Goal: Browse casually

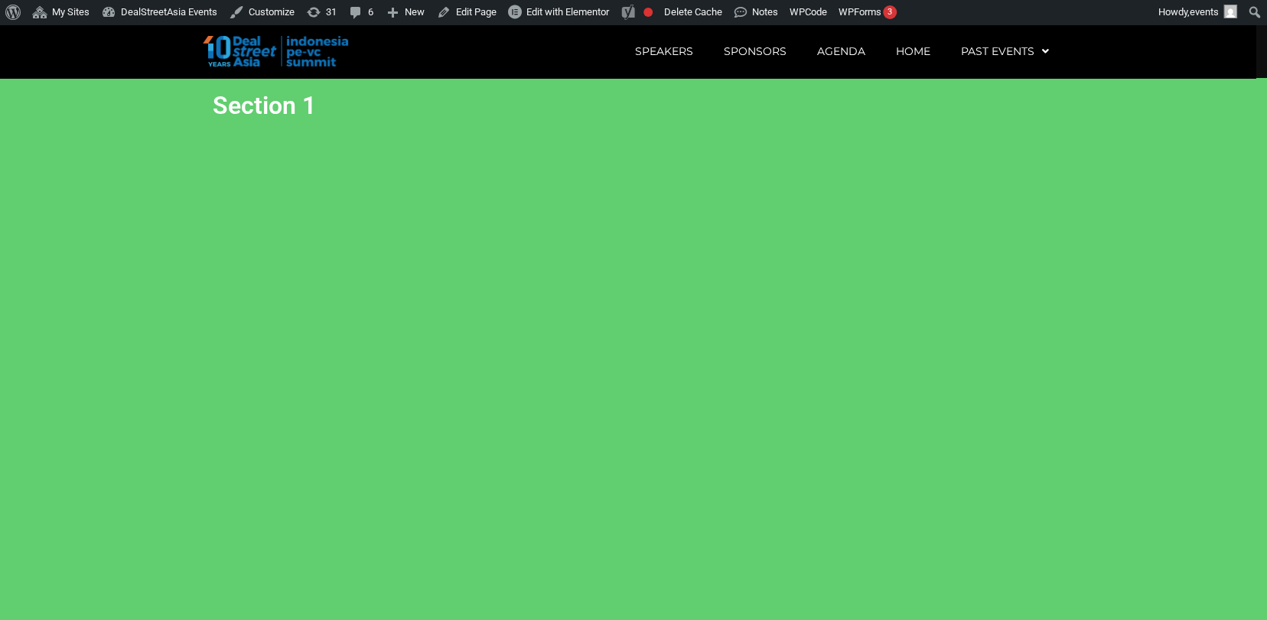
scroll to position [2858, 0]
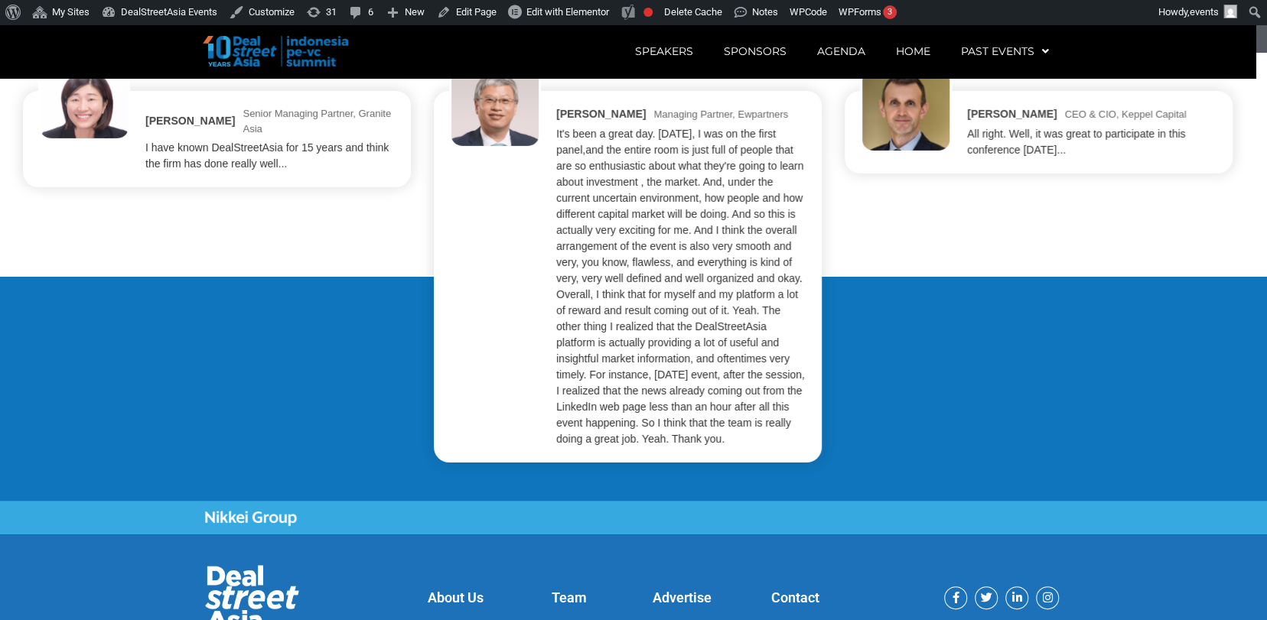
click at [767, 292] on div "It's been a great day. [DATE], I was on the first panel,and the entire room is …" at bounding box center [681, 286] width 250 height 321
click at [654, 295] on div "It's been a great day. [DATE], I was on the first panel,and the entire room is …" at bounding box center [681, 286] width 250 height 321
click at [876, 210] on div "[PERSON_NAME] Senior Managing Partner, Granite Asia I have known DealStreetAsia…" at bounding box center [633, 277] width 1221 height 372
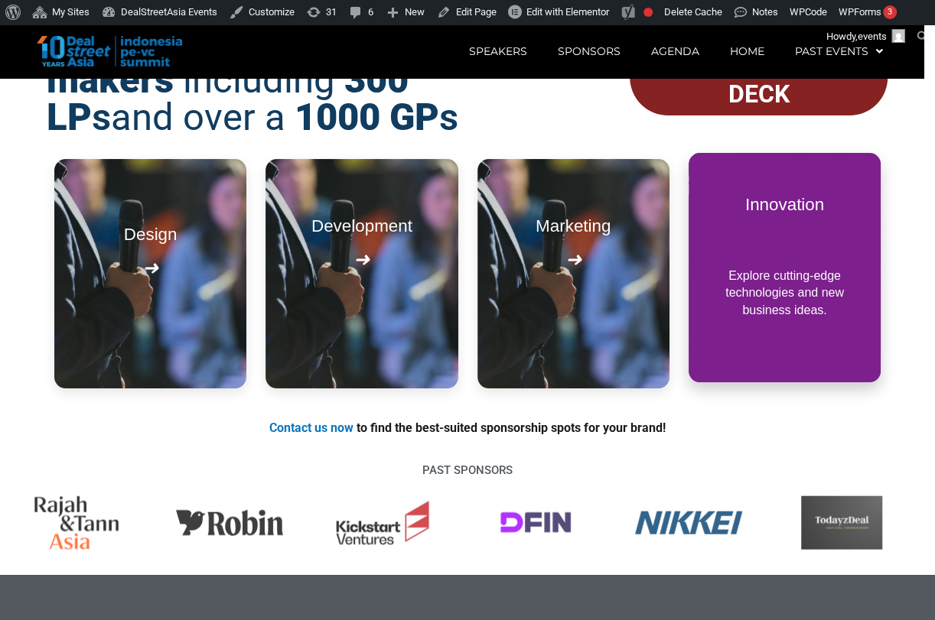
scroll to position [1734, 0]
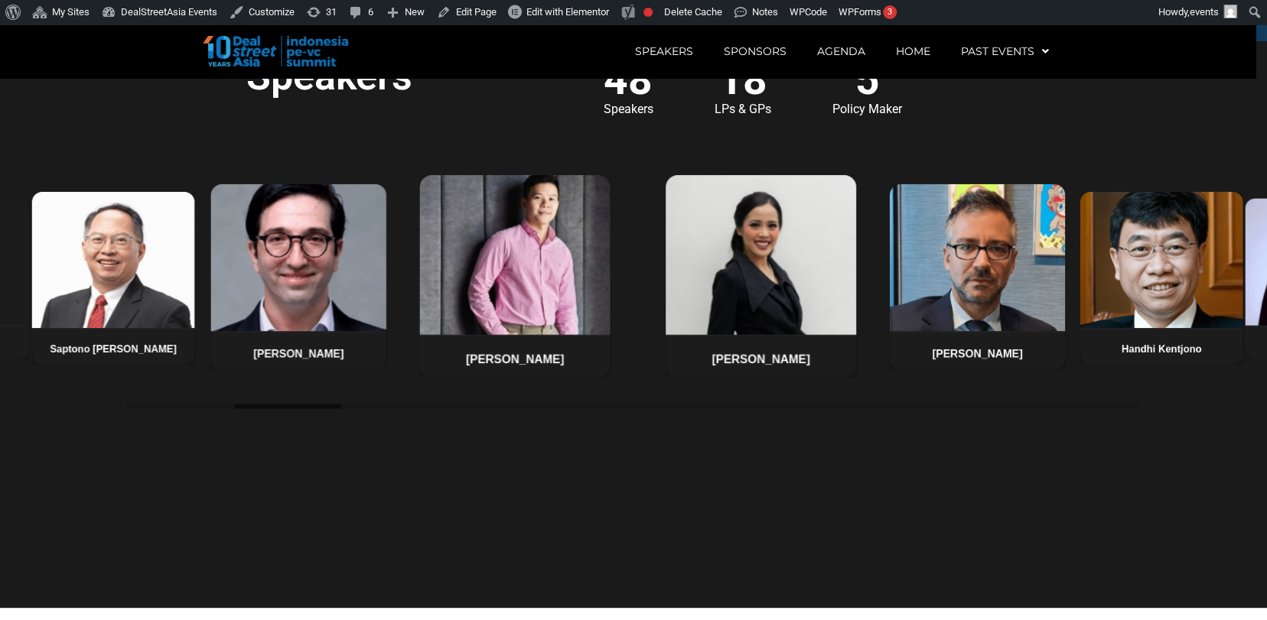
scroll to position [1168, 0]
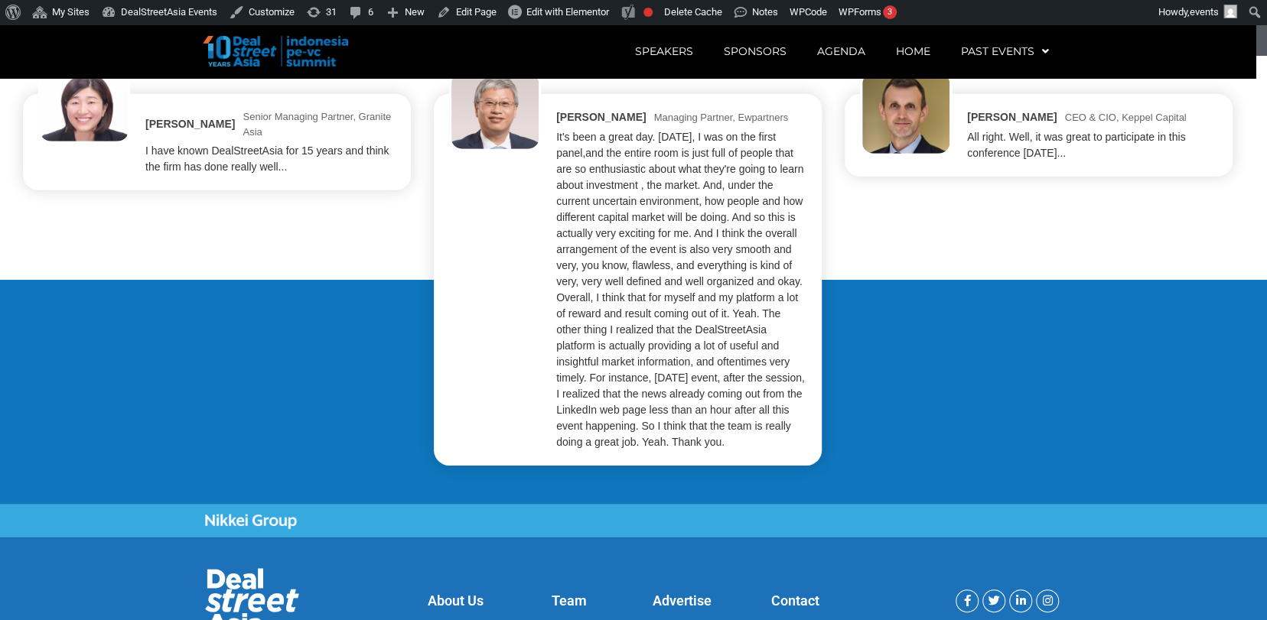
scroll to position [2858, 0]
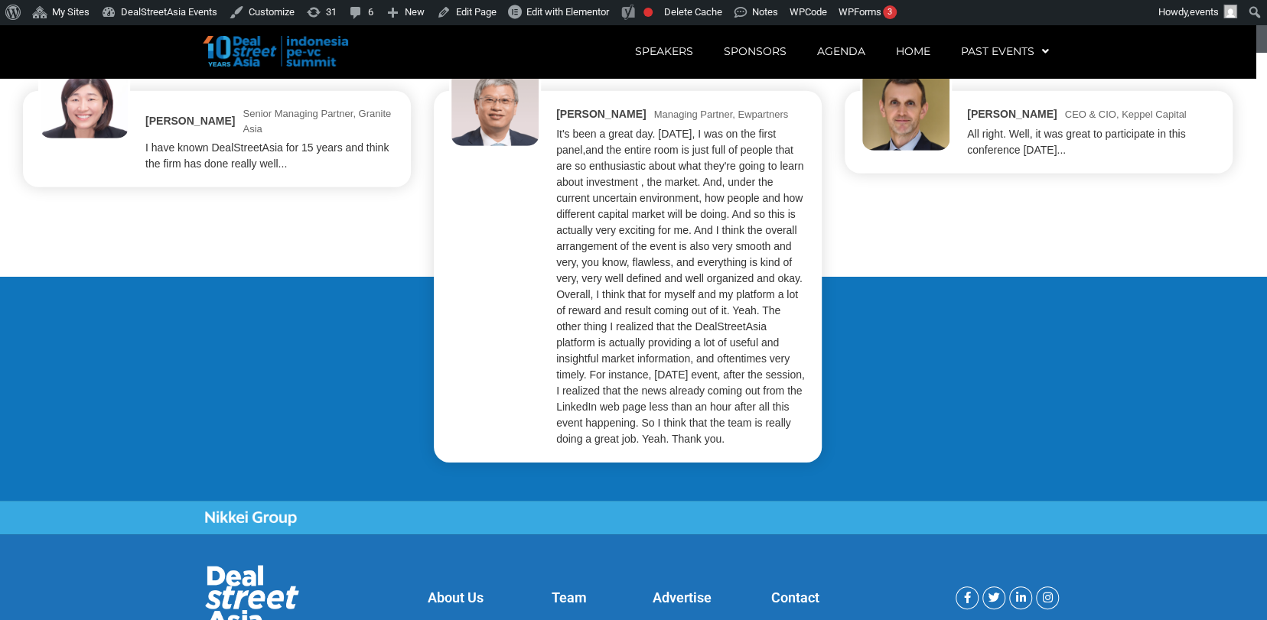
click at [910, 158] on div "Stéphane Delatte CEO & CIO, Keppel Capital All right. Well, it was great to par…" at bounding box center [1038, 132] width 357 height 52
click at [851, 191] on div "[PERSON_NAME] Senior Managing Partner, Granite Asia I have known DealStreetAsia…" at bounding box center [633, 277] width 1221 height 372
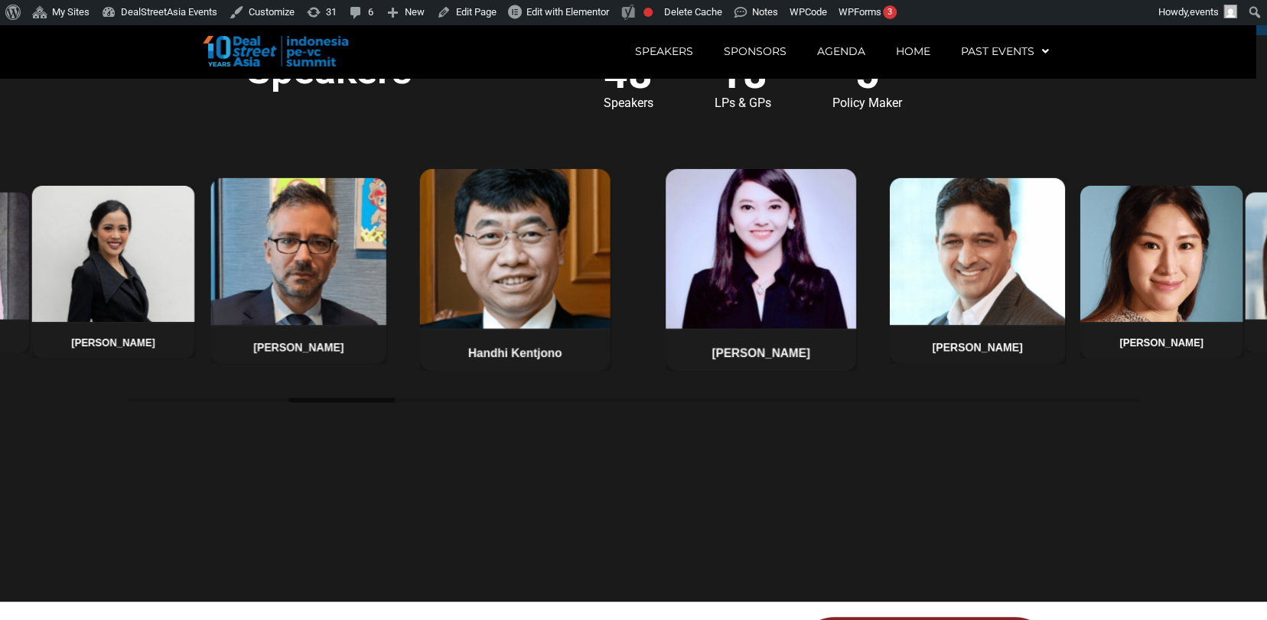
scroll to position [1168, 0]
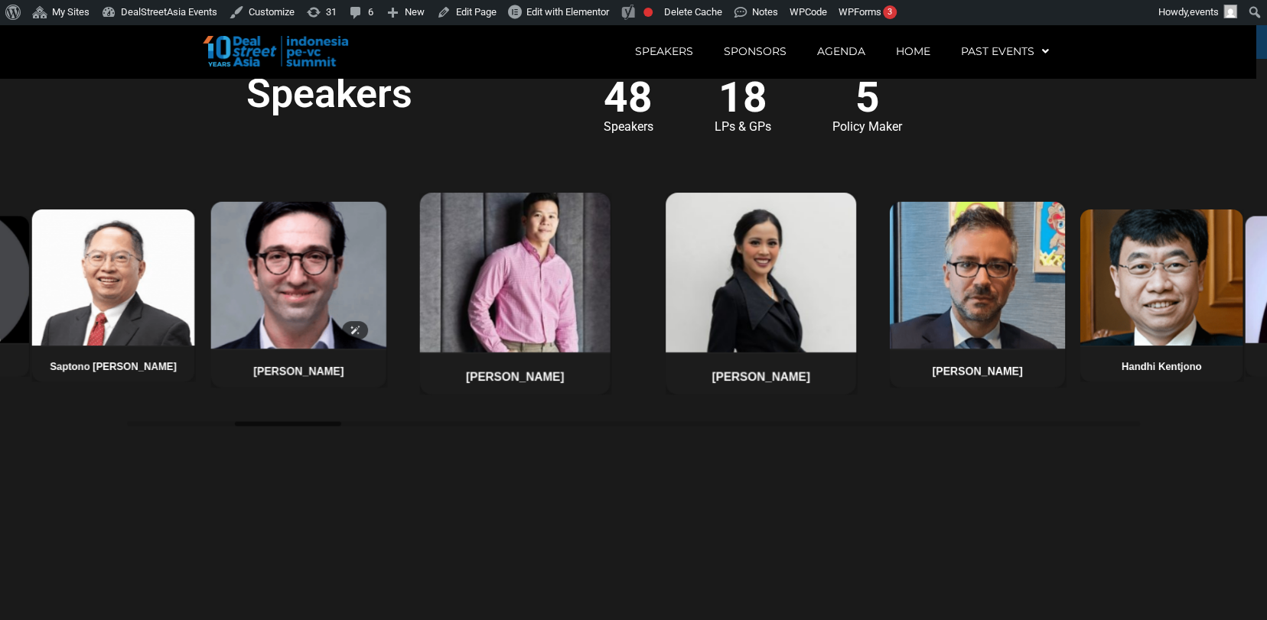
scroll to position [1156, 0]
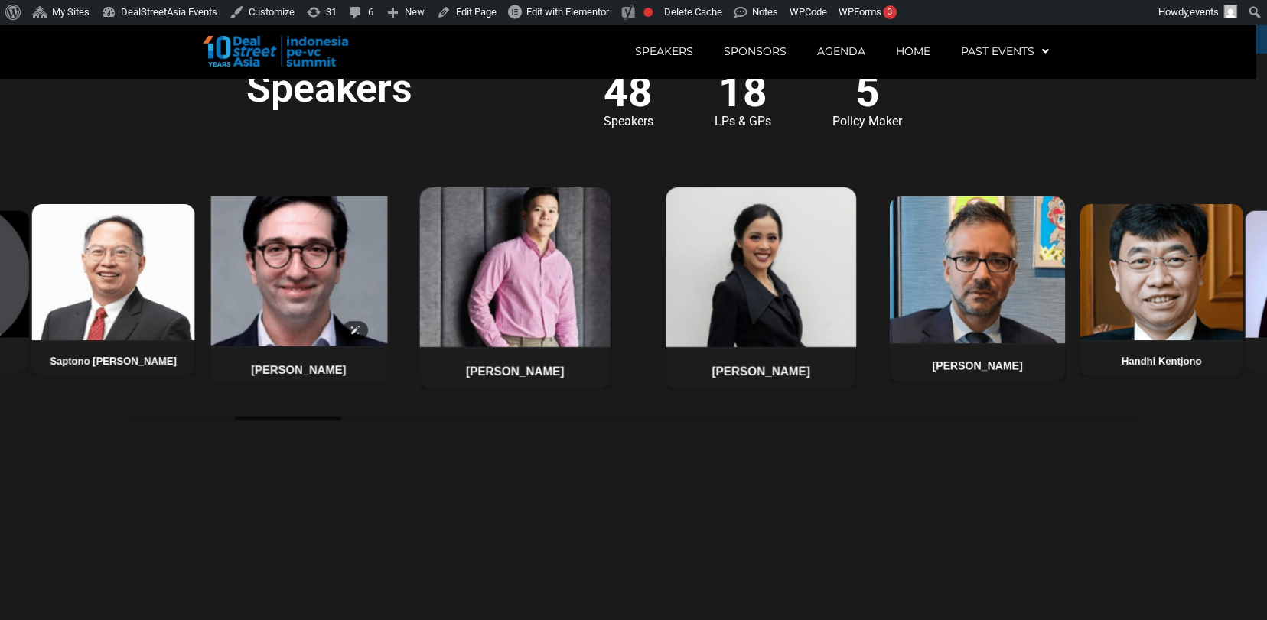
drag, startPoint x: 0, startPoint y: 0, endPoint x: 337, endPoint y: 246, distance: 417.1
click at [337, 246] on img at bounding box center [299, 269] width 184 height 156
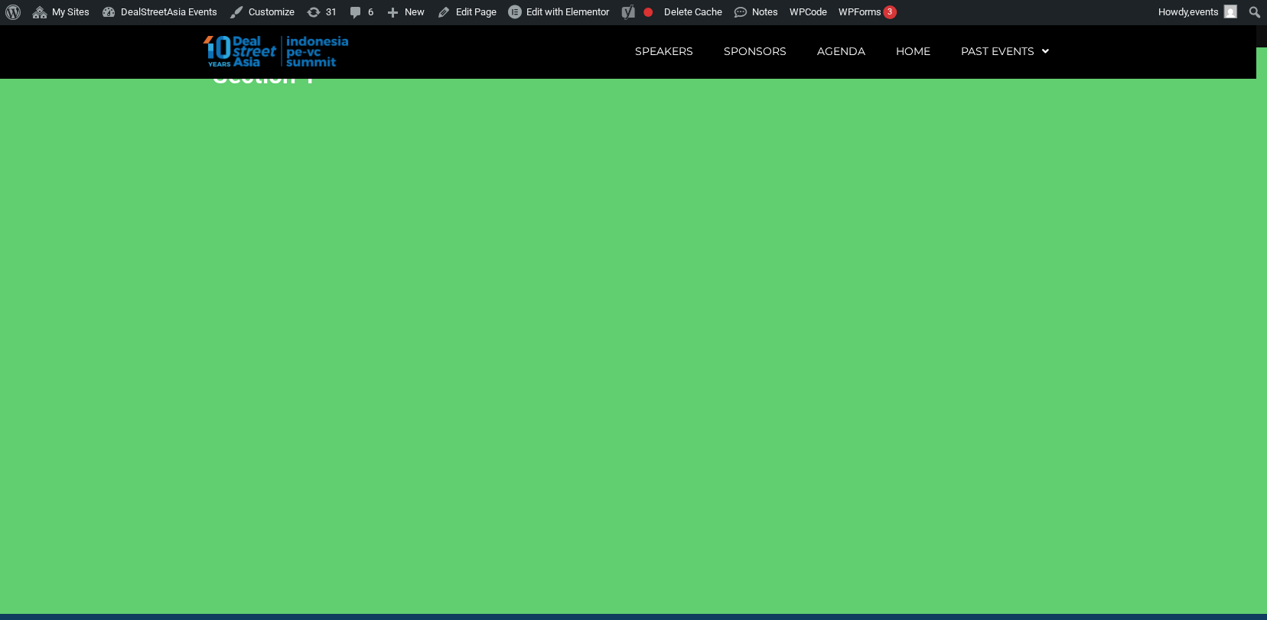
scroll to position [0, 0]
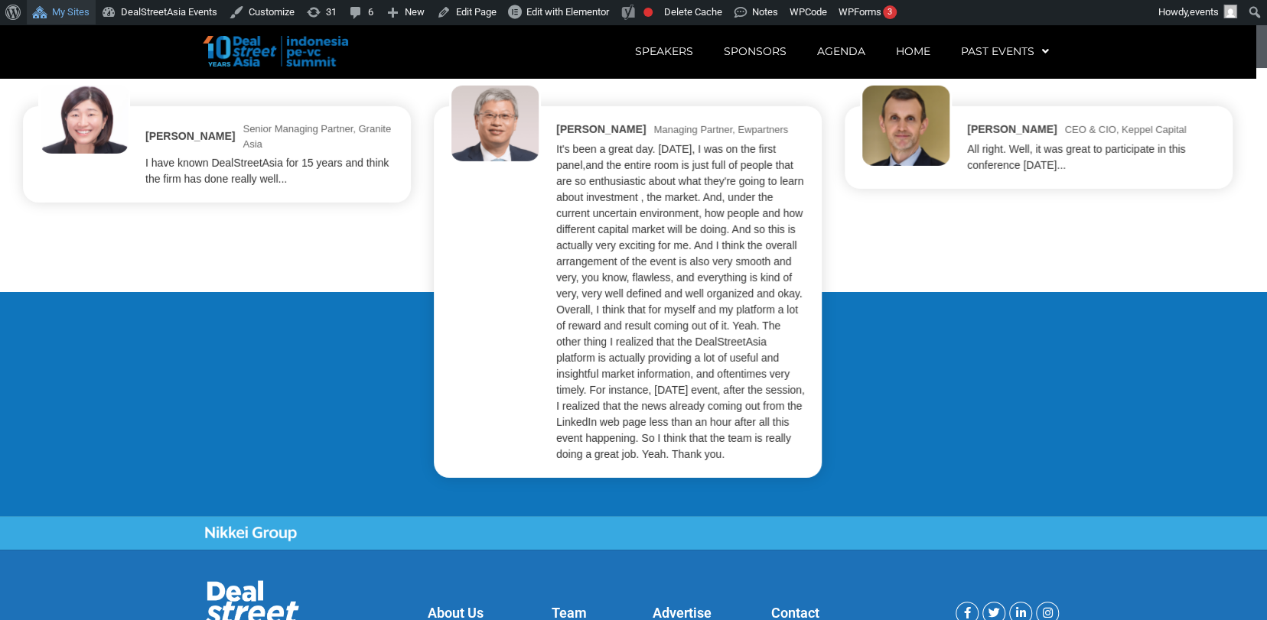
scroll to position [2858, 0]
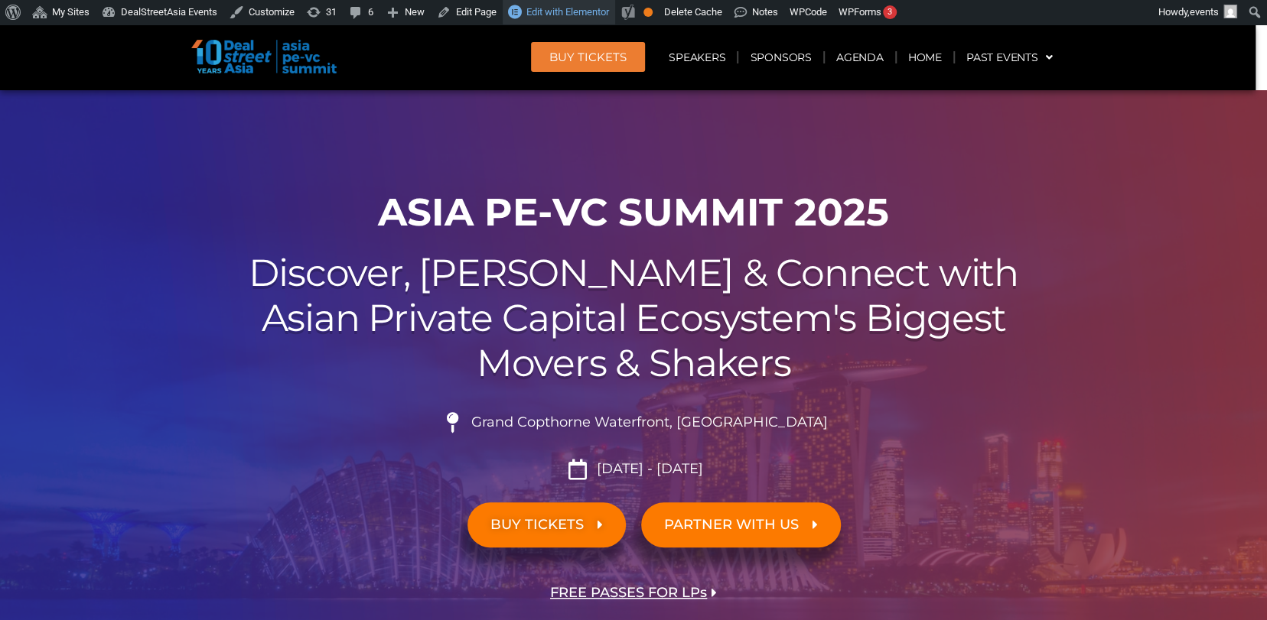
scroll to position [311, 0]
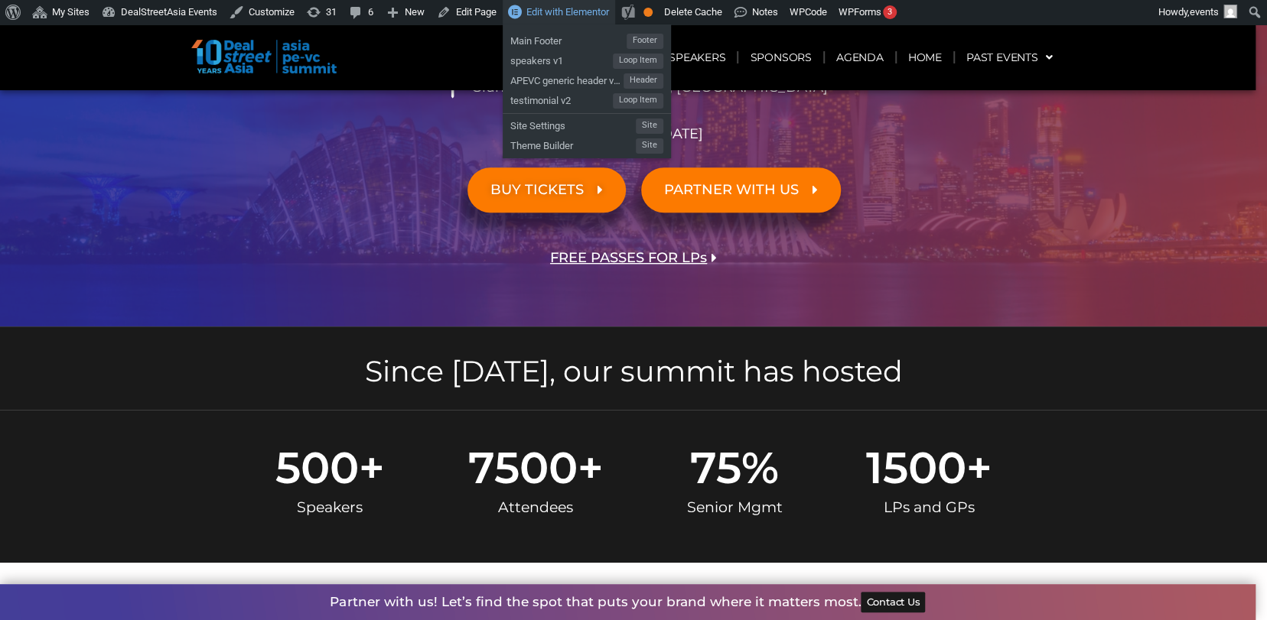
click at [542, 15] on span "Edit with Elementor" at bounding box center [567, 11] width 83 height 11
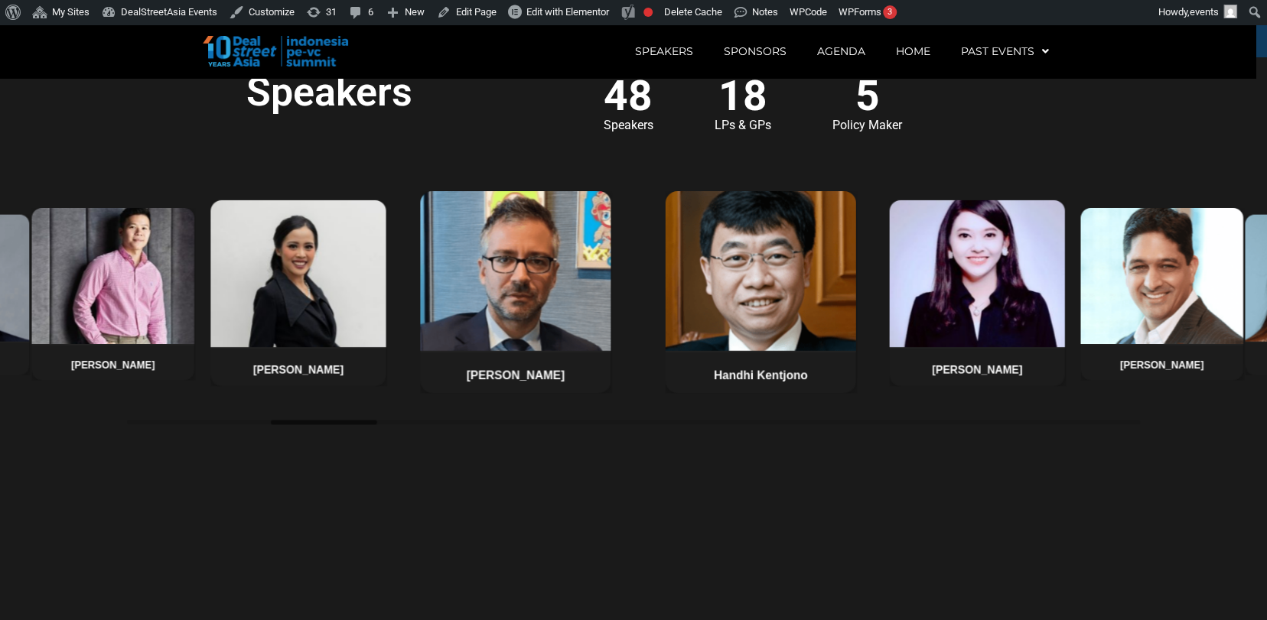
scroll to position [1152, 0]
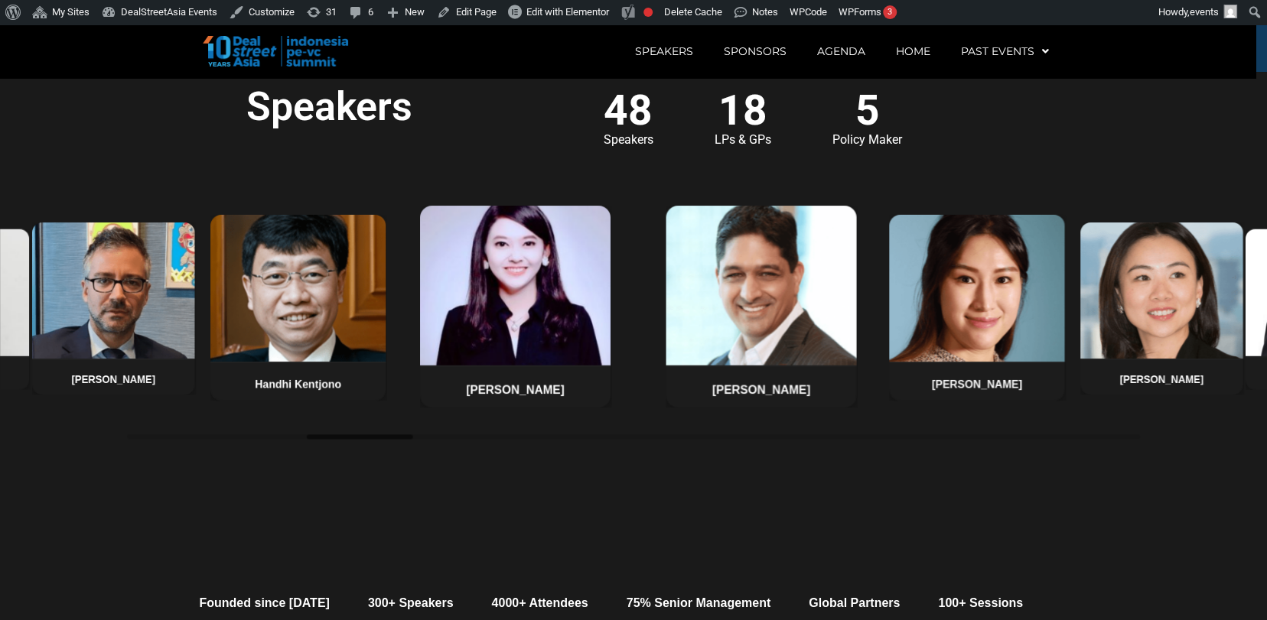
scroll to position [1174, 0]
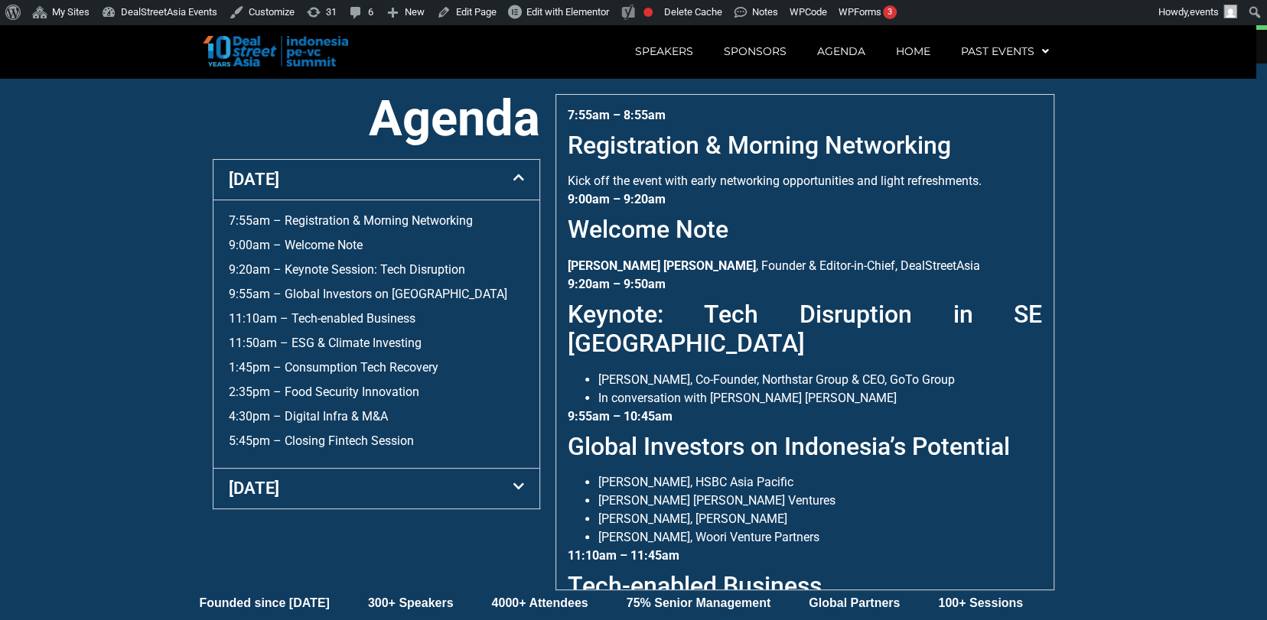
scroll to position [585, 0]
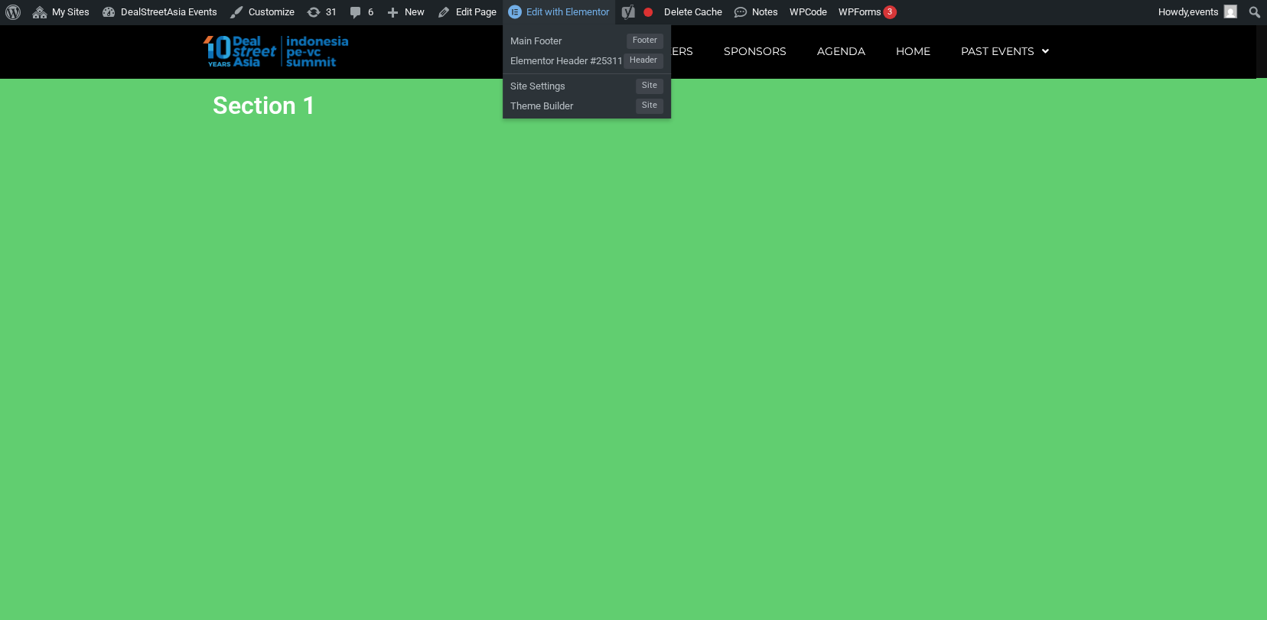
click at [552, 4] on link "Edit with Elementor" at bounding box center [559, 12] width 112 height 24
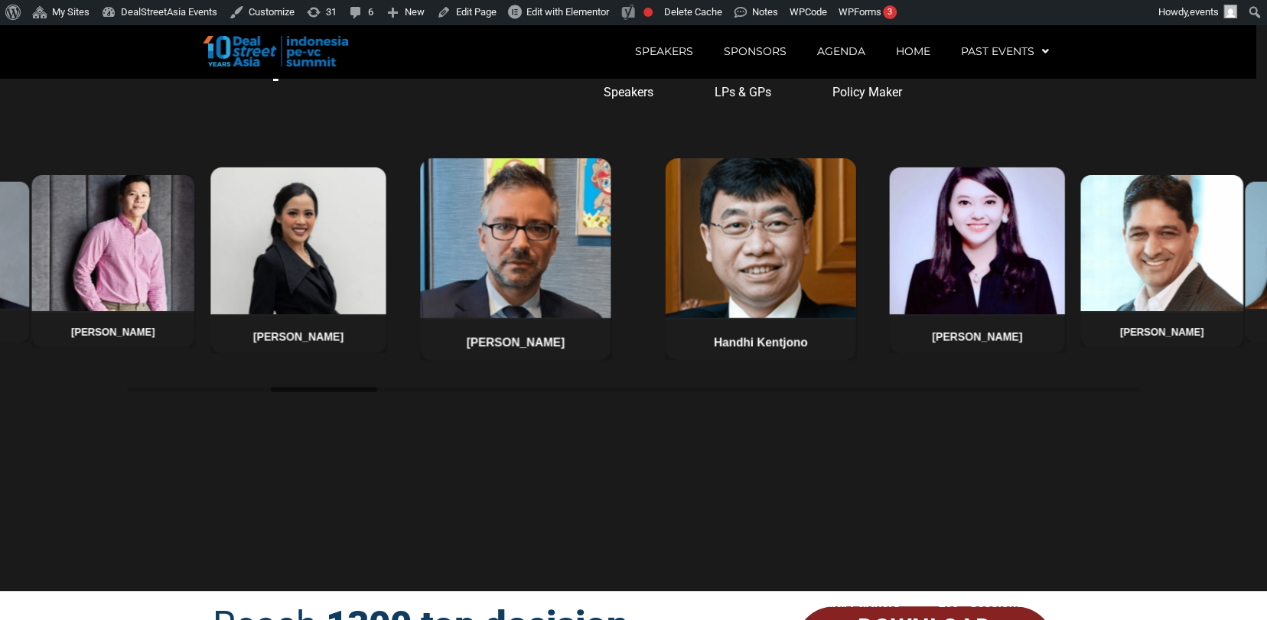
scroll to position [1186, 0]
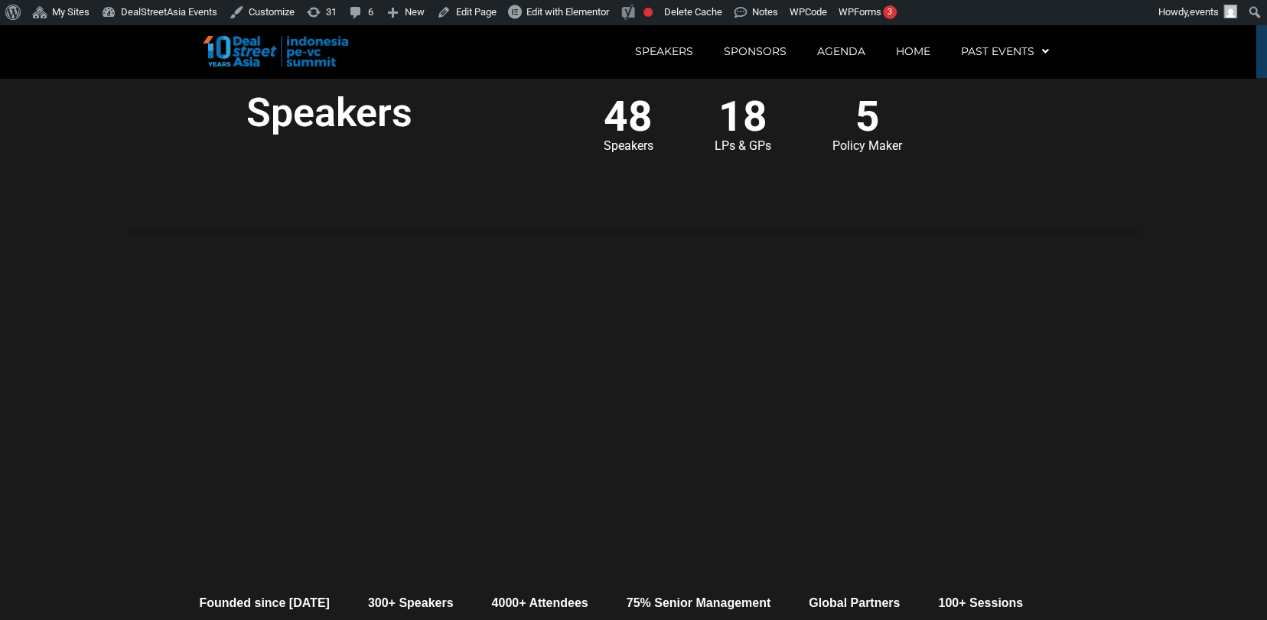
scroll to position [1174, 0]
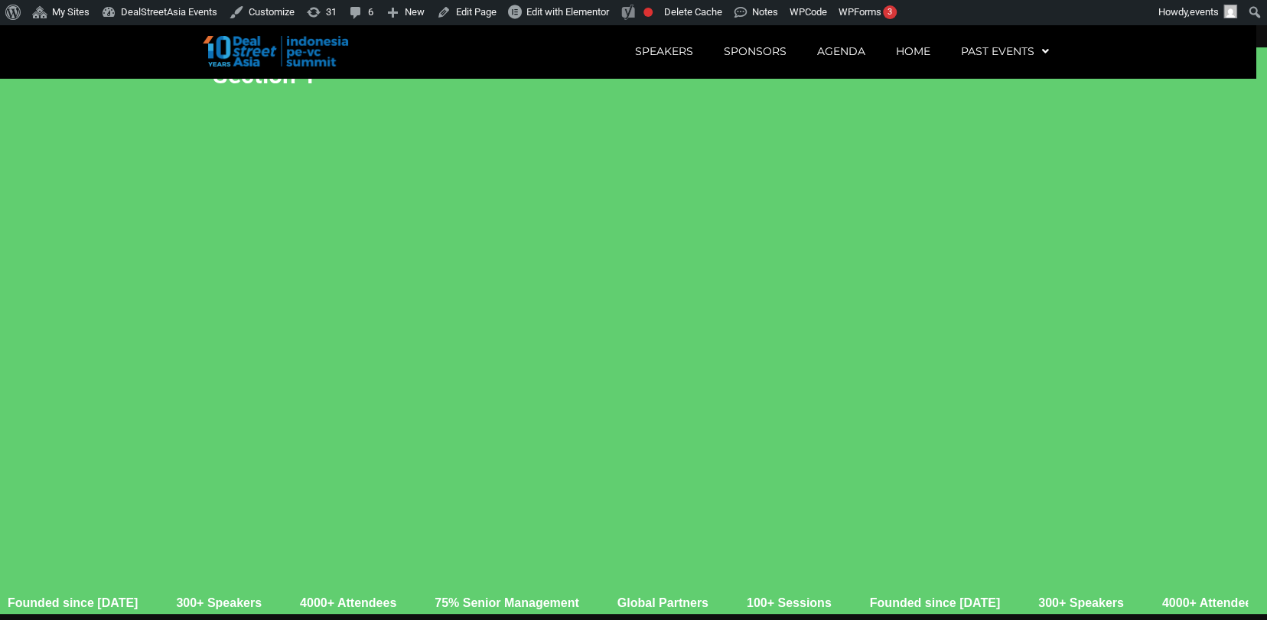
scroll to position [11, 0]
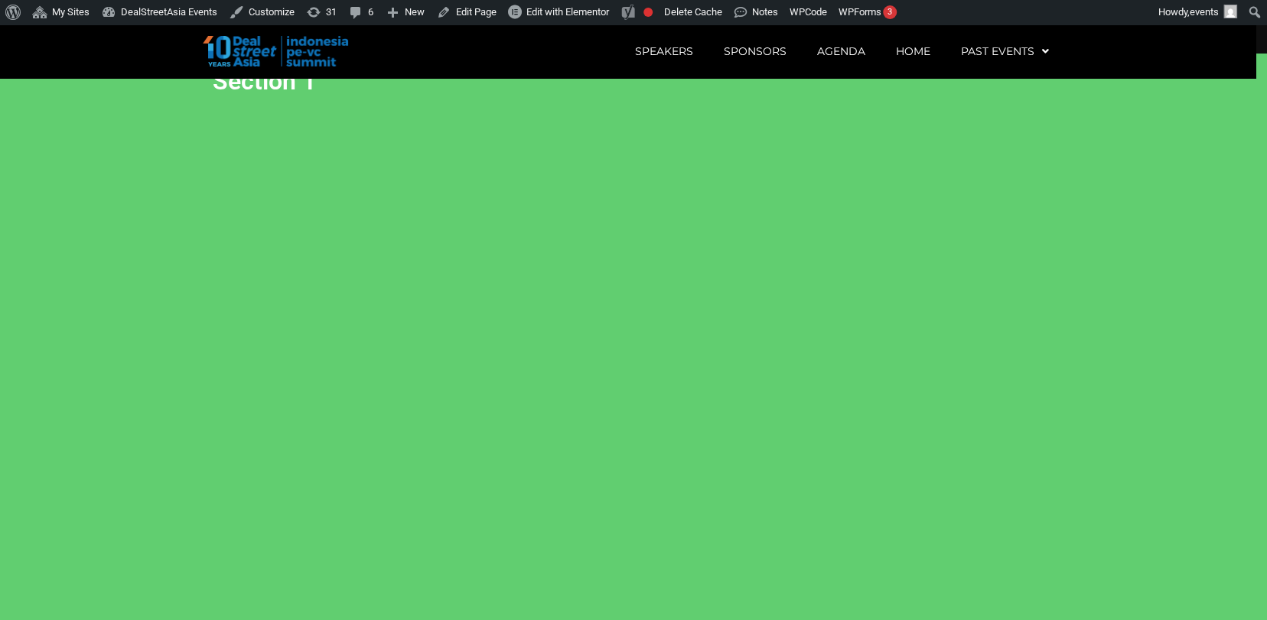
scroll to position [11, 0]
